Goal: Book appointment/travel/reservation

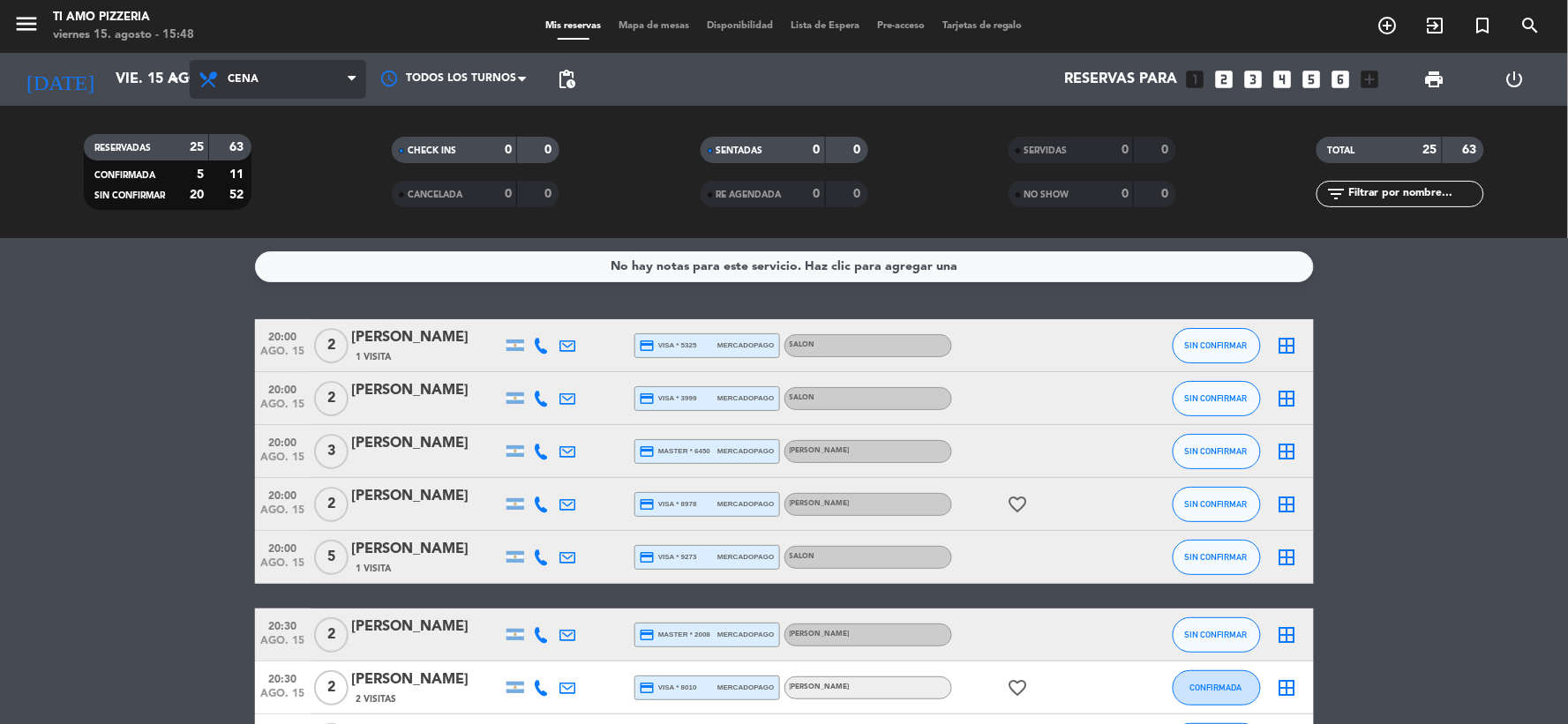
click at [236, 74] on span "Cena" at bounding box center [243, 79] width 31 height 12
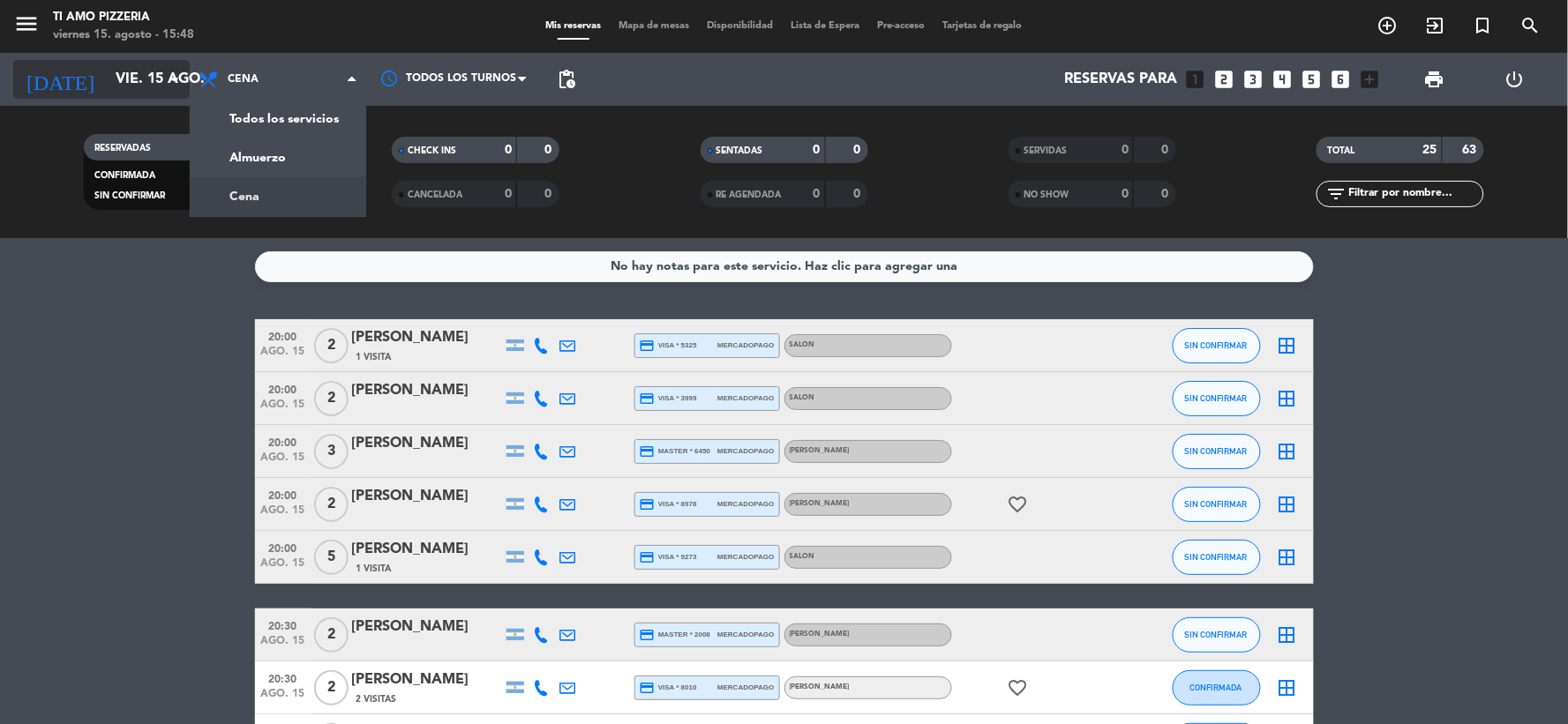
click at [144, 86] on input "vie. 15 ago." at bounding box center [200, 80] width 187 height 35
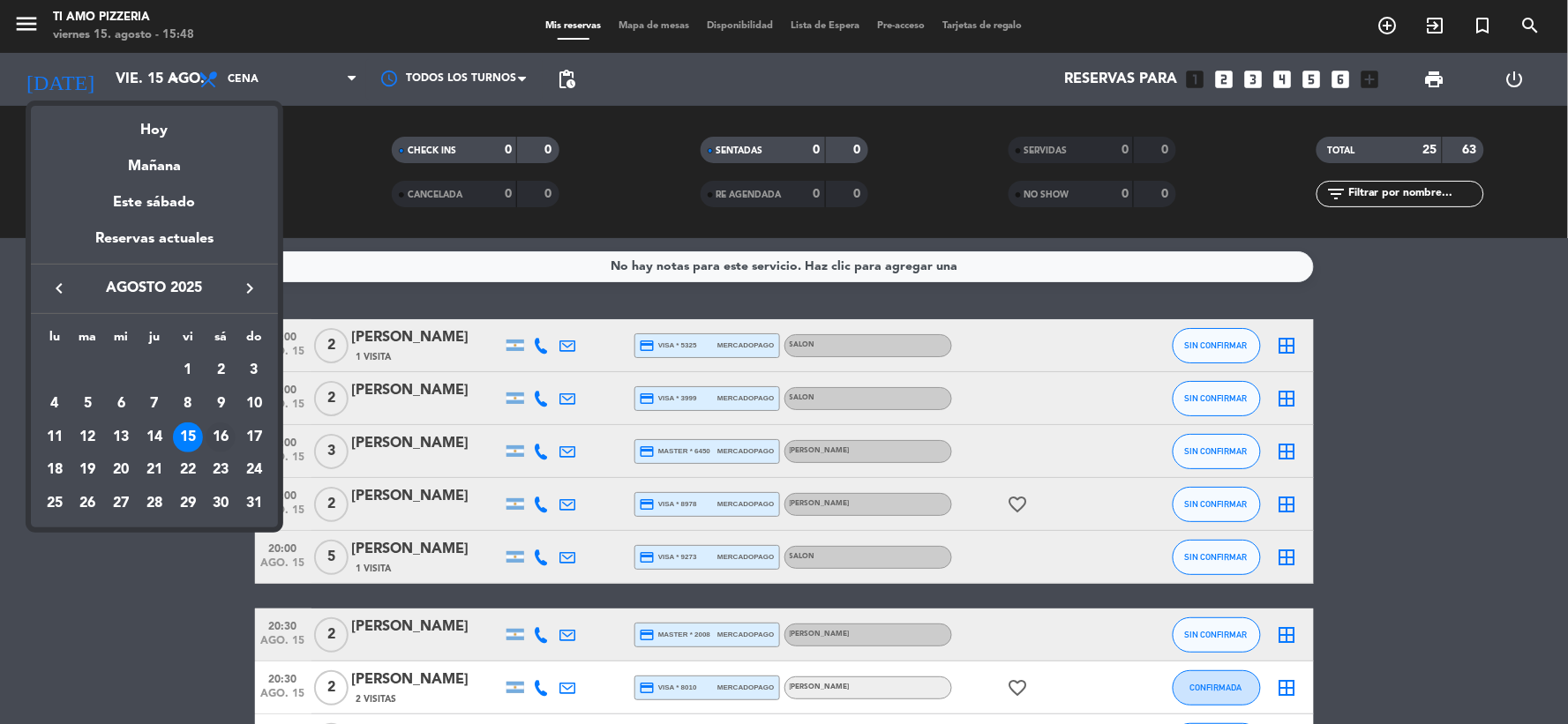
click at [212, 433] on div "16" at bounding box center [220, 437] width 30 height 30
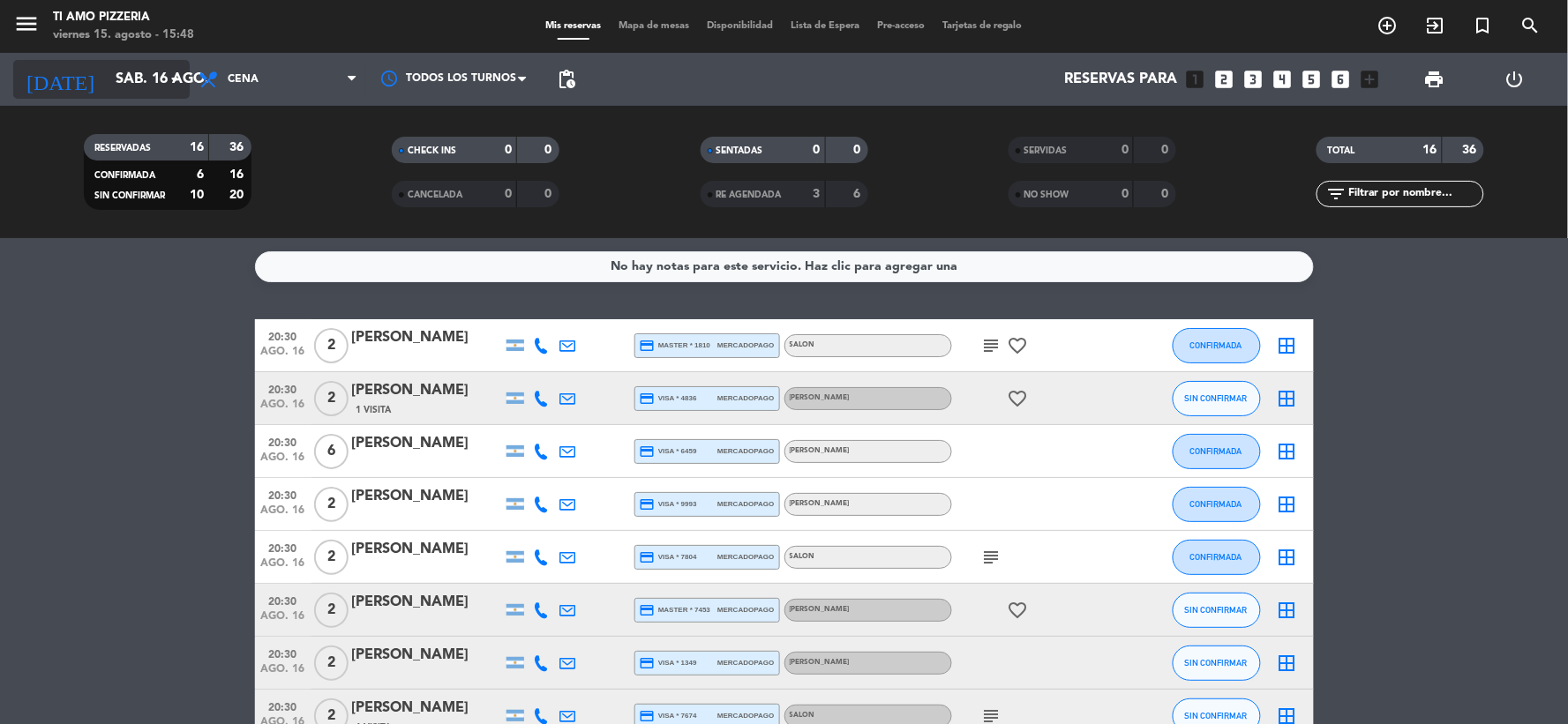
click at [52, 70] on icon "[DATE]" at bounding box center [60, 79] width 94 height 38
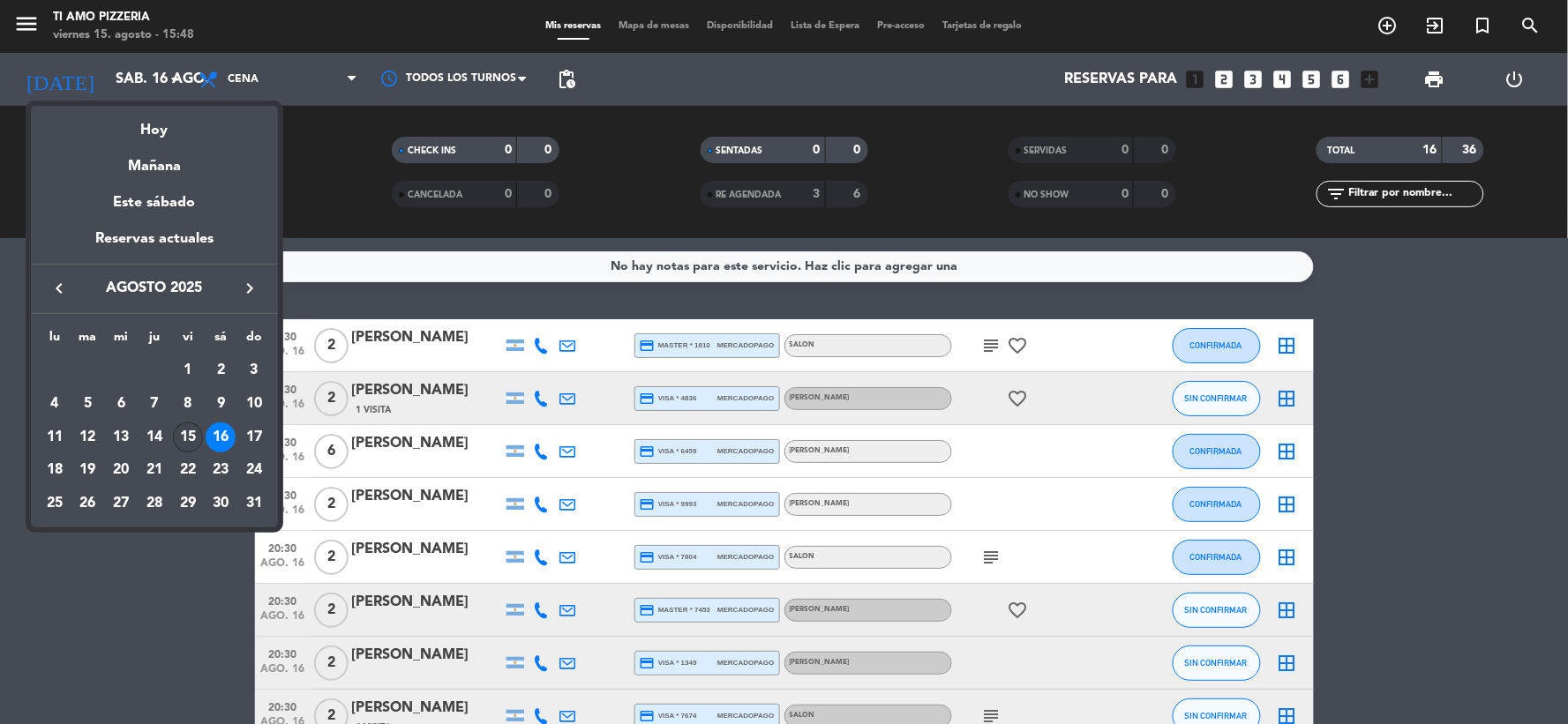
click at [197, 433] on div "15" at bounding box center [188, 437] width 30 height 30
type input "vie. 15 ago."
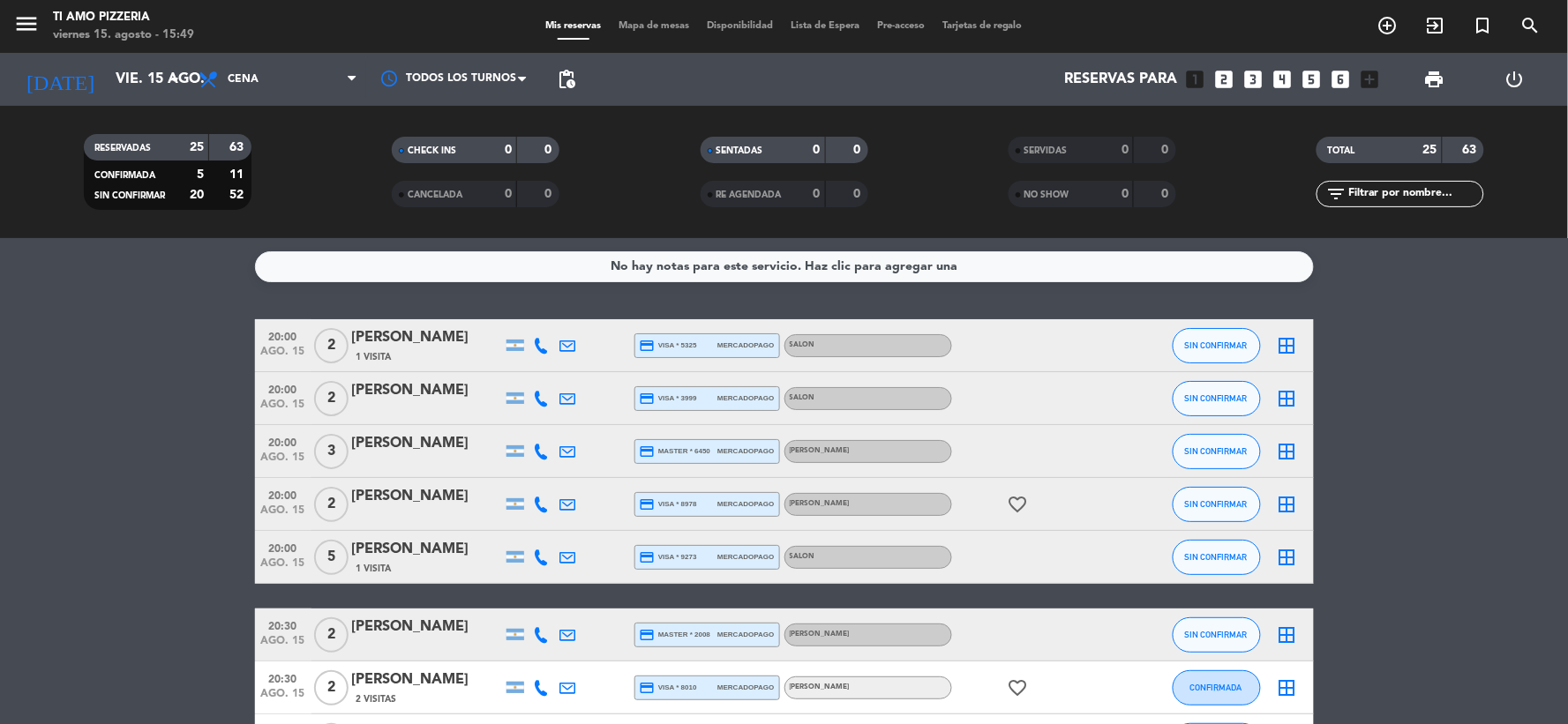
click at [333, 394] on span "2" at bounding box center [331, 399] width 35 height 36
click at [335, 347] on span "2" at bounding box center [331, 346] width 35 height 36
